Goal: Information Seeking & Learning: Learn about a topic

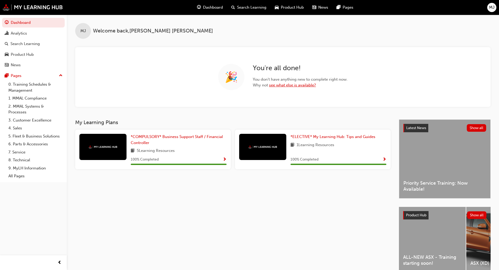
click at [291, 86] on link "see what else is available?" at bounding box center [292, 85] width 47 height 5
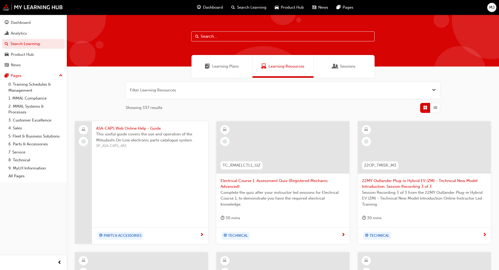
click at [433, 91] on span "Open the filter" at bounding box center [434, 90] width 4 height 6
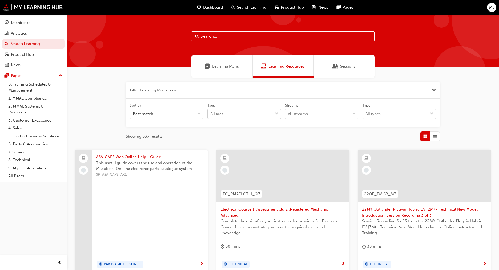
click at [276, 115] on span "down-icon" at bounding box center [277, 113] width 4 height 7
click at [211, 115] on input "Tags All tags" at bounding box center [210, 114] width 1 height 4
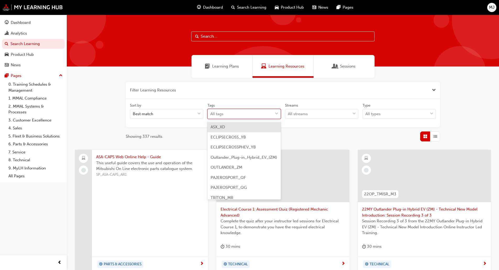
click at [276, 115] on span "down-icon" at bounding box center [277, 113] width 4 height 7
click at [211, 115] on input "Tags option ASX_XD focused, 1 of 9. 9 results available. Use Up and Down to cho…" at bounding box center [210, 114] width 1 height 4
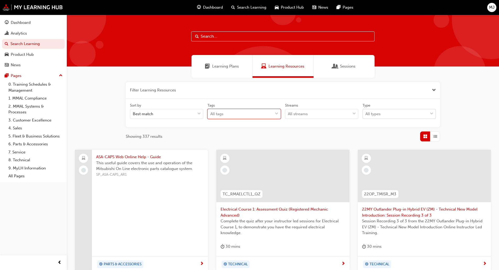
click at [430, 113] on span "down-icon" at bounding box center [432, 113] width 4 height 7
click at [366, 113] on input "Type All types" at bounding box center [365, 114] width 1 height 4
click at [431, 113] on span "down-icon" at bounding box center [432, 113] width 4 height 7
click at [366, 113] on input "Type option eLearning focused, 1 of 2. 2 results available. Use Up and Down to …" at bounding box center [365, 114] width 1 height 4
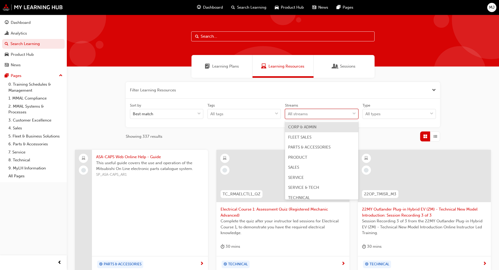
click at [356, 112] on div at bounding box center [354, 113] width 8 height 9
click at [288, 112] on input "Streams option CORP & ADMIN focused, 1 of 8. 8 results available. Use Up and Do…" at bounding box center [288, 114] width 1 height 4
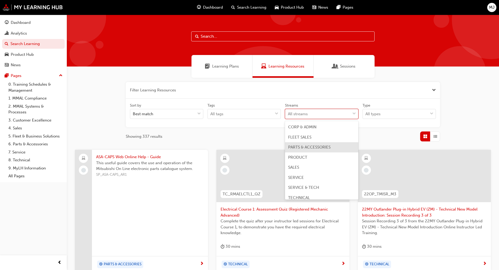
click at [295, 147] on span "PARTS & ACCESSORIES" at bounding box center [309, 147] width 42 height 5
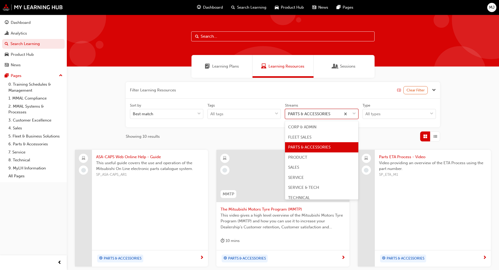
click at [353, 115] on span "down-icon" at bounding box center [354, 113] width 4 height 7
click at [288, 115] on input "Streams option PARTS & ACCESSORIES focused, 3 of 8. 8 results available. Use Up…" at bounding box center [288, 114] width 1 height 4
click at [355, 114] on span "down-icon" at bounding box center [354, 113] width 4 height 7
click at [288, 114] on input "Streams option CORP & ADMIN focused, 1 of 8. 8 results available. Use Up and Do…" at bounding box center [288, 114] width 1 height 4
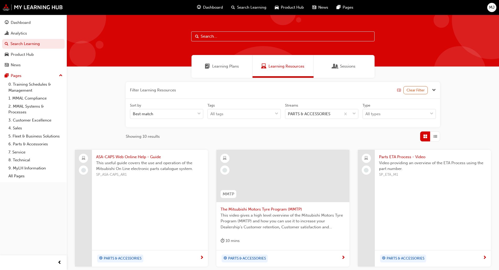
click at [220, 68] on span "Learning Plans" at bounding box center [225, 66] width 27 height 6
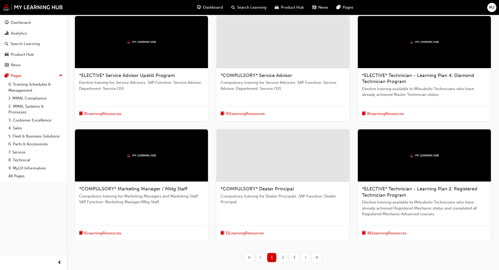
scroll to position [140, 0]
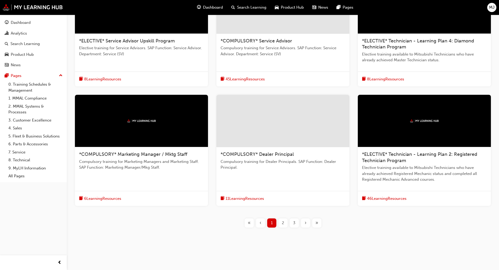
click at [280, 222] on div "2" at bounding box center [282, 222] width 9 height 9
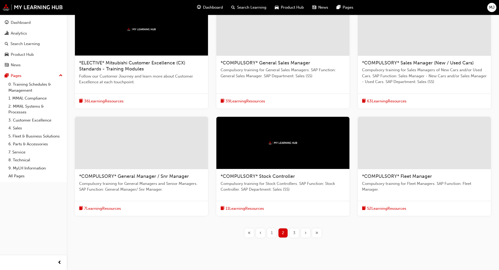
scroll to position [128, 0]
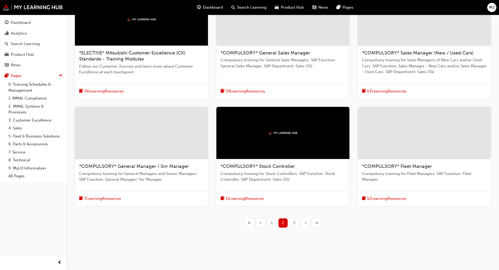
click at [292, 222] on div "3" at bounding box center [294, 222] width 9 height 9
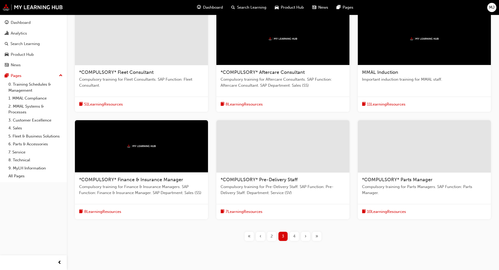
scroll to position [96, 0]
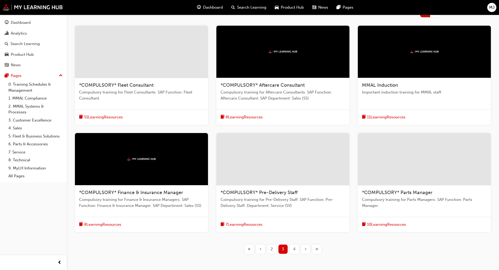
click at [295, 251] on span "4" at bounding box center [294, 249] width 2 height 6
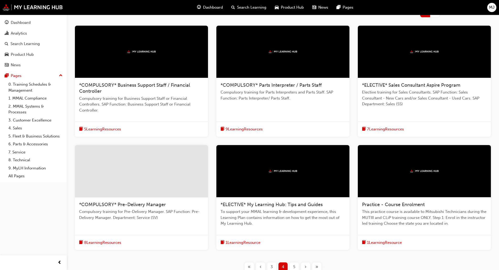
click at [250, 127] on span "9 Learning Resources" at bounding box center [243, 129] width 37 height 6
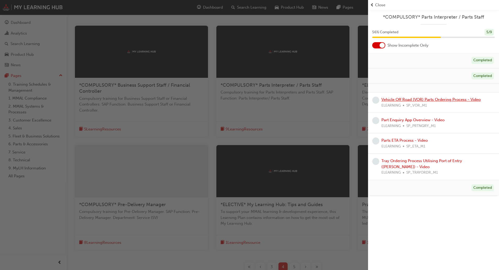
click at [394, 101] on link "Vehicle Off Road (VOR) Parts Ordering Process - Video" at bounding box center [430, 99] width 99 height 5
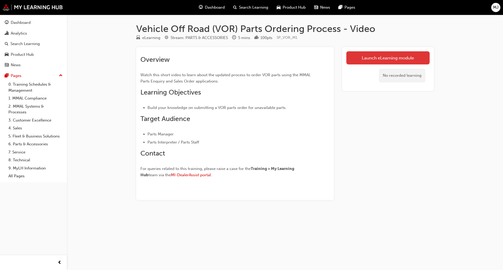
click at [377, 57] on link "Launch eLearning module" at bounding box center [387, 57] width 83 height 13
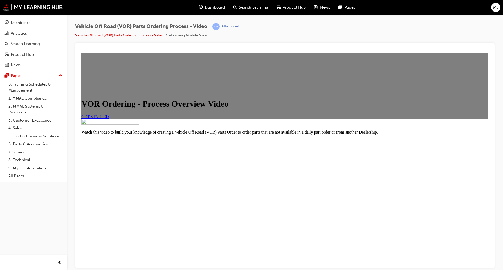
scroll to position [40, 0]
click at [109, 119] on link "GET STARTED" at bounding box center [94, 116] width 27 height 4
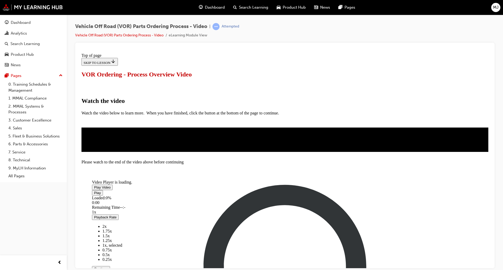
scroll to position [79, 0]
click at [94, 185] on span "Video player" at bounding box center [94, 187] width 0 height 4
click at [94, 195] on span "Video player" at bounding box center [94, 193] width 0 height 4
drag, startPoint x: 169, startPoint y: 203, endPoint x: 155, endPoint y: 207, distance: 14.4
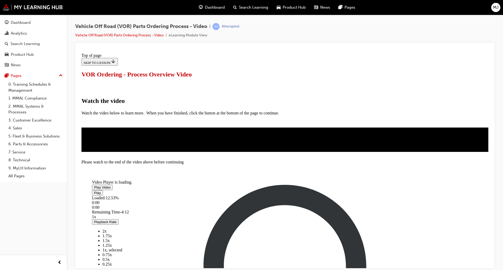
click at [155, 207] on div "Play Loaded : 12.53% 0:00 0:00 Remaining Time - 4:12 1x Playback Rate 2x 1.75x …" at bounding box center [259, 247] width 335 height 115
click at [94, 195] on span "Video player" at bounding box center [94, 193] width 0 height 4
drag, startPoint x: 145, startPoint y: 204, endPoint x: 143, endPoint y: 207, distance: 3.3
click at [94, 195] on span "Video player" at bounding box center [94, 193] width 0 height 4
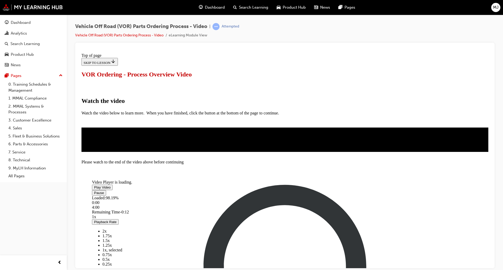
click at [94, 195] on span "Video player" at bounding box center [94, 193] width 0 height 4
click at [94, 185] on span "Video player" at bounding box center [94, 187] width 0 height 4
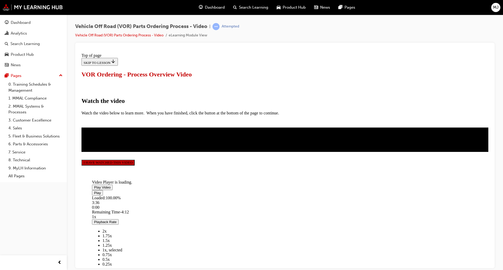
click at [135, 165] on button "I HAVE WATCHED THIS VIDEO" at bounding box center [107, 162] width 53 height 6
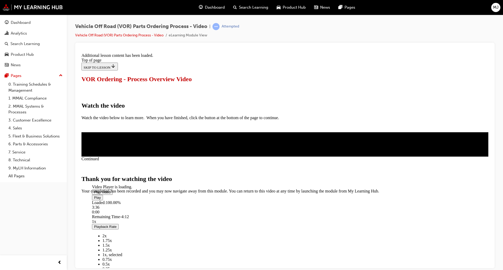
scroll to position [135, 0]
click at [114, 218] on span "CLOSE MODULE" at bounding box center [97, 215] width 32 height 4
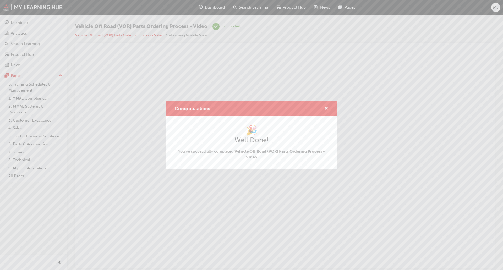
scroll to position [0, 0]
click at [280, 190] on div "Congratulations! 🎉 Well Done! You've successfully completed Vehicle Off Road (V…" at bounding box center [251, 135] width 503 height 270
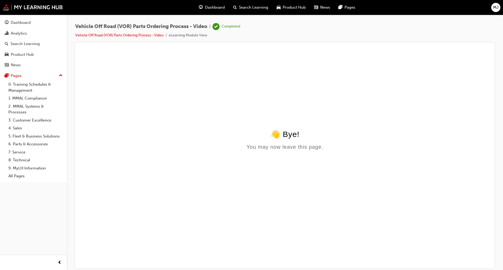
click at [215, 6] on span "Dashboard" at bounding box center [215, 7] width 20 height 6
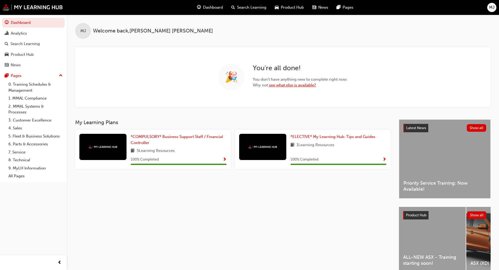
click at [288, 86] on link "see what else is available?" at bounding box center [292, 85] width 47 height 5
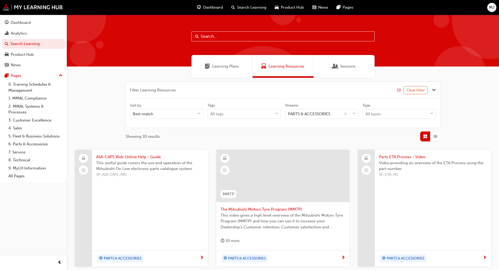
click at [233, 68] on span "Learning Plans" at bounding box center [225, 66] width 27 height 6
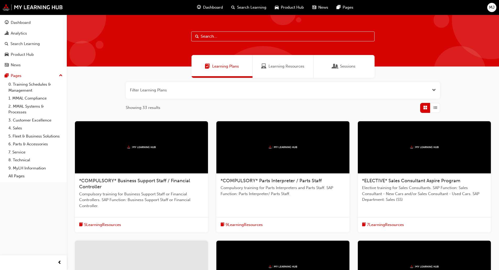
click at [314, 156] on div at bounding box center [282, 147] width 133 height 52
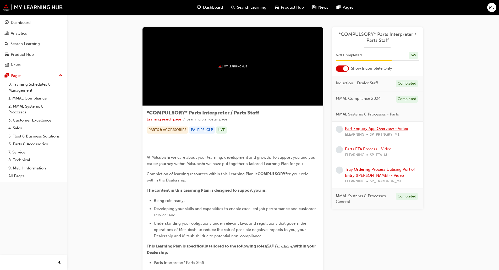
click at [358, 129] on link "Part Enquiry App Overview - Video" at bounding box center [376, 128] width 63 height 5
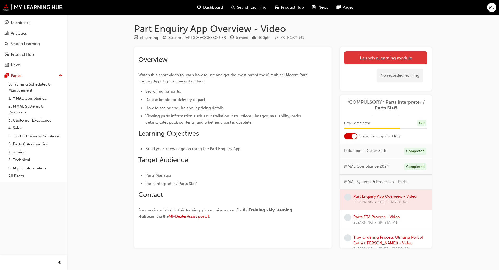
click at [363, 58] on link "Launch eLearning module" at bounding box center [385, 57] width 83 height 13
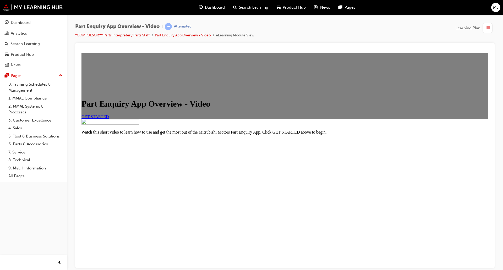
scroll to position [31, 0]
click at [109, 119] on link "GET STARTED" at bounding box center [94, 116] width 27 height 4
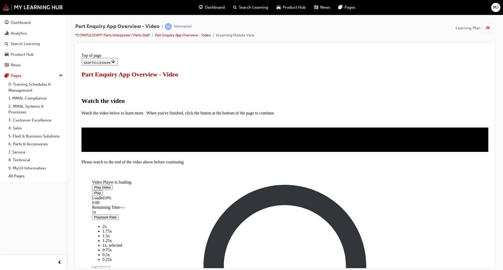
click at [94, 189] on span "Video player" at bounding box center [94, 187] width 0 height 4
click at [94, 191] on span "Video player" at bounding box center [94, 193] width 0 height 4
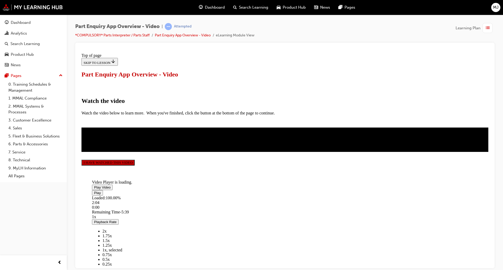
scroll to position [92, 0]
click at [135, 165] on button "I HAVE WATCHED THIS VIDEO" at bounding box center [107, 162] width 53 height 6
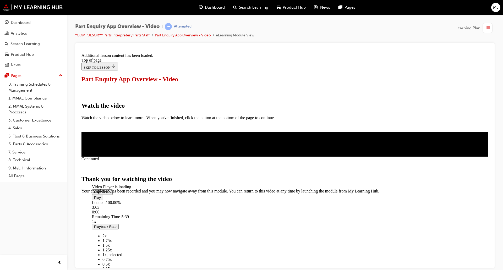
scroll to position [135, 0]
click at [114, 218] on span "CLOSE MODULE" at bounding box center [97, 215] width 32 height 4
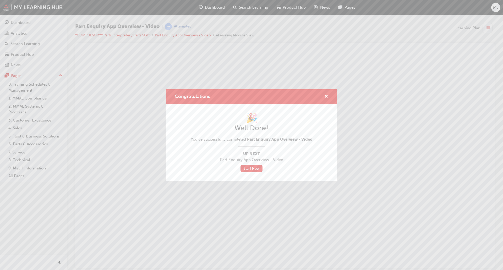
scroll to position [0, 0]
click at [326, 97] on span "cross-icon" at bounding box center [326, 97] width 4 height 5
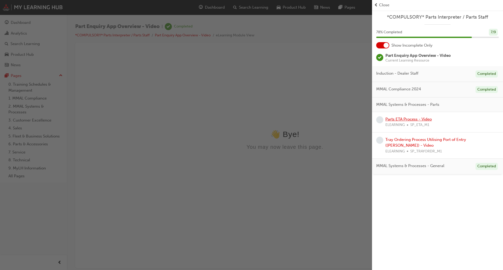
click at [406, 118] on link "Parts ETA Process - Video" at bounding box center [408, 119] width 46 height 5
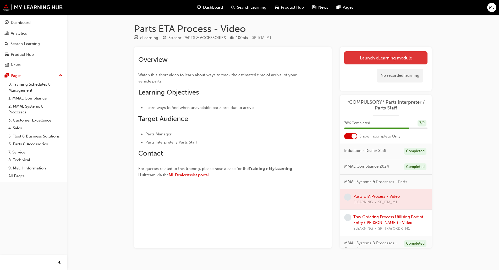
click at [392, 61] on link "Launch eLearning module" at bounding box center [385, 57] width 83 height 13
